Goal: Task Accomplishment & Management: Manage account settings

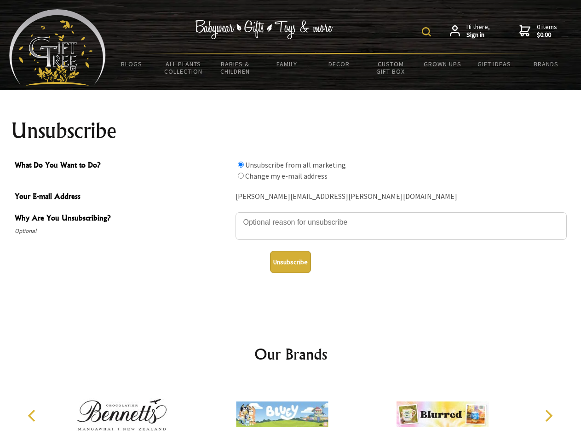
click at [428, 32] on img at bounding box center [426, 31] width 9 height 9
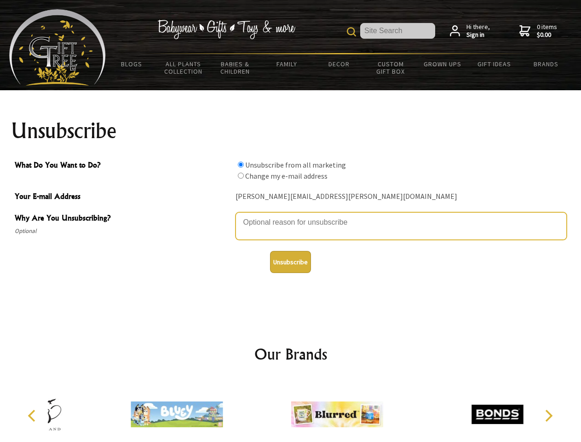
click at [291, 215] on textarea "Why Are You Unsubscribing?" at bounding box center [401, 226] width 331 height 28
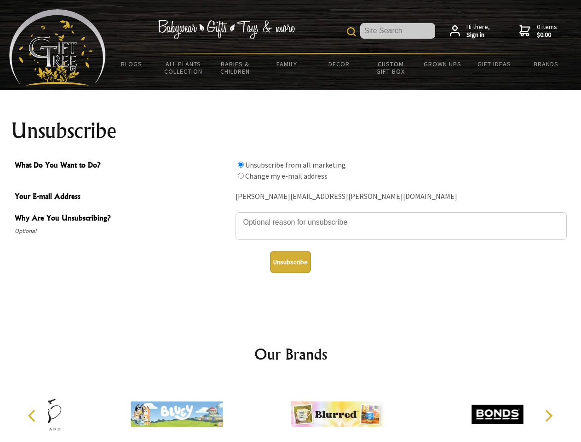
click at [241, 164] on input "What Do You Want to Do?" at bounding box center [241, 165] width 6 height 6
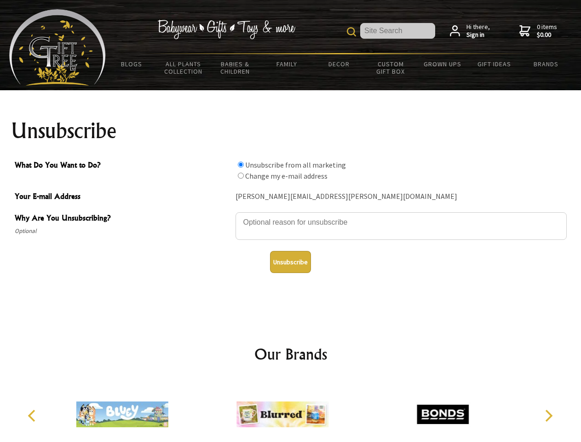
click at [241, 175] on input "What Do You Want to Do?" at bounding box center [241, 176] width 6 height 6
radio input "true"
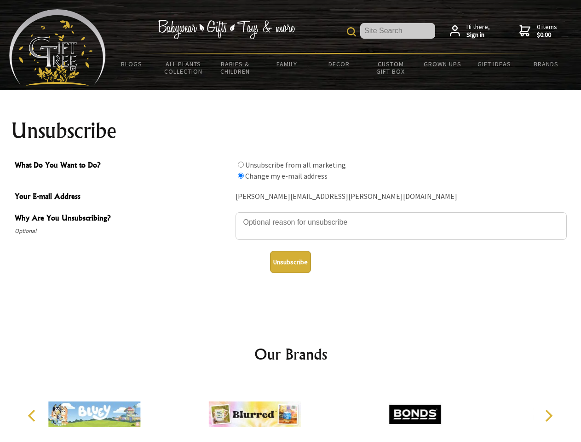
click at [290, 262] on button "Unsubscribe" at bounding box center [290, 262] width 41 height 22
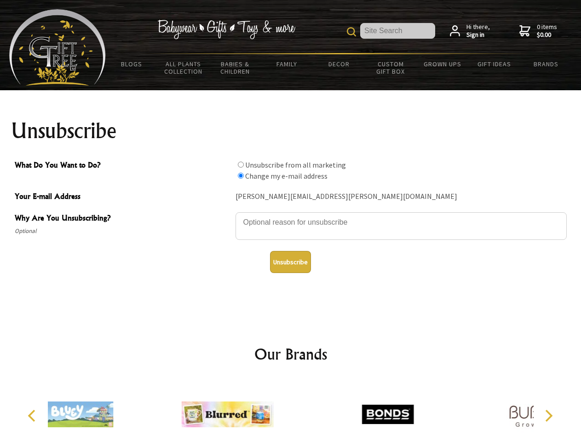
click at [33, 416] on icon "Previous" at bounding box center [33, 416] width 12 height 12
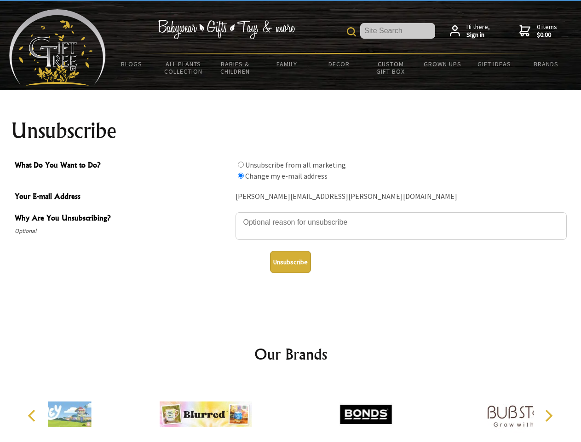
click at [549, 416] on icon "Next" at bounding box center [548, 416] width 12 height 12
